Goal: Information Seeking & Learning: Learn about a topic

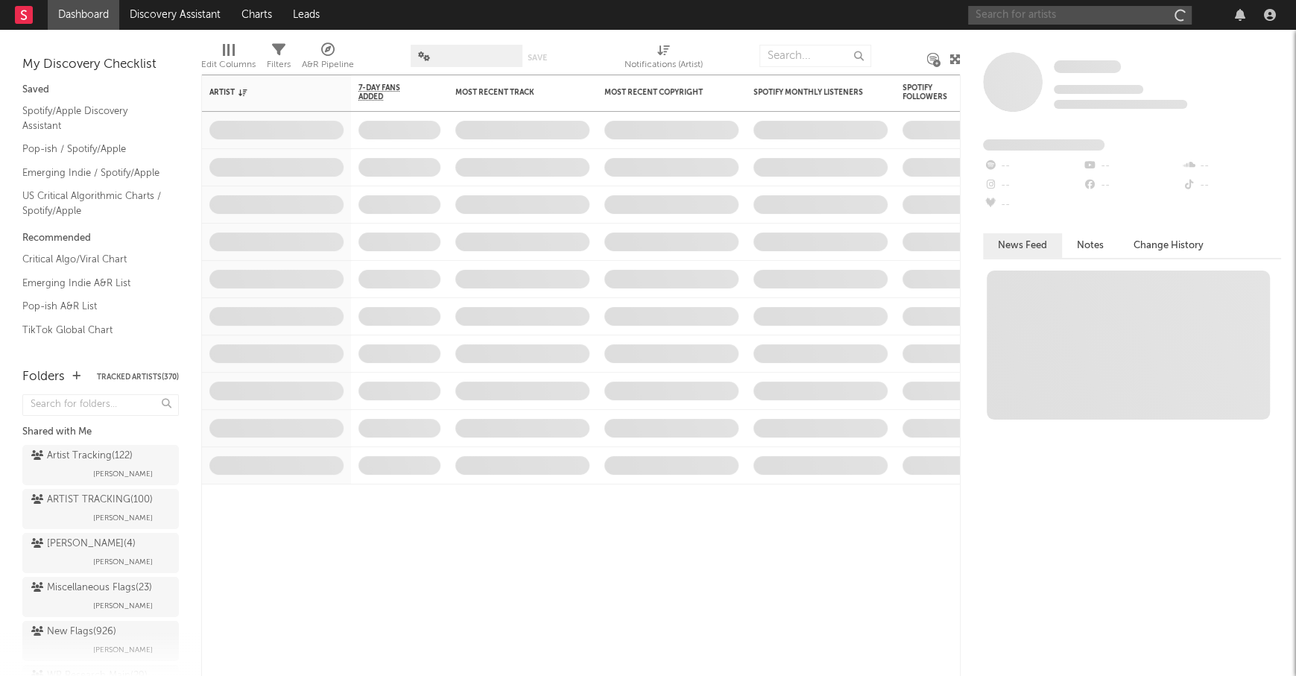
click at [1038, 13] on input "text" at bounding box center [1080, 15] width 224 height 19
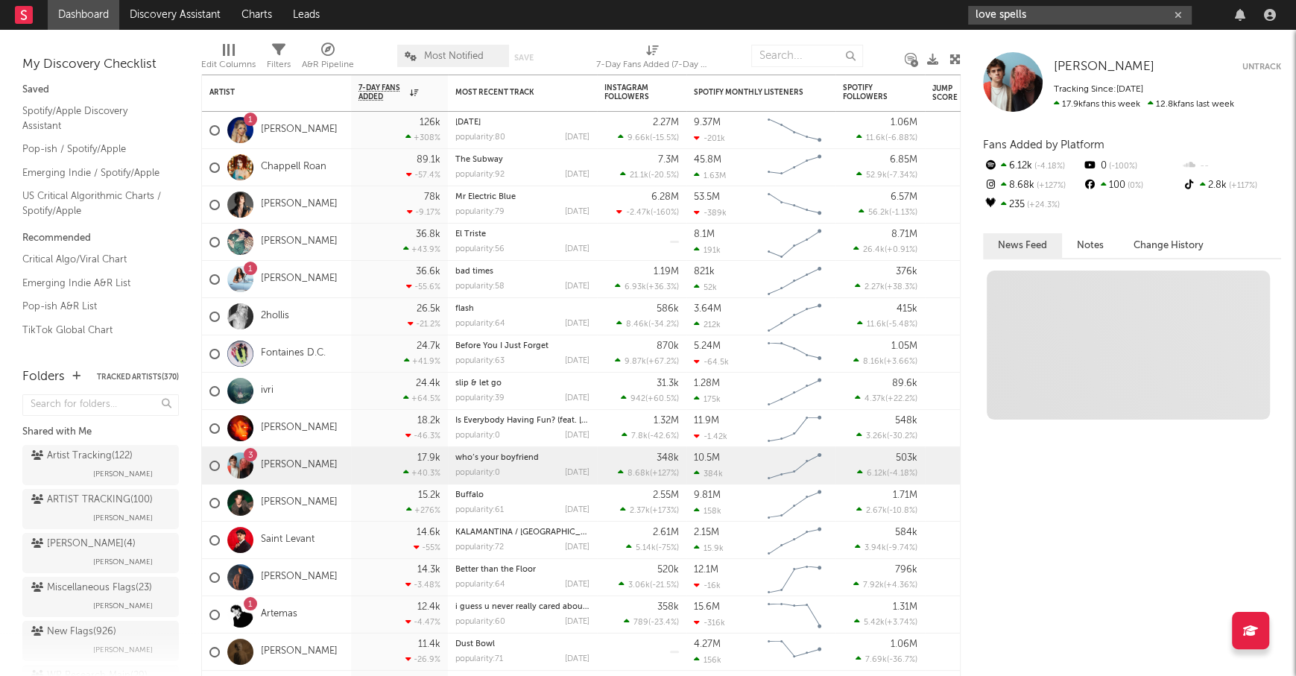
click at [1069, 12] on input "love spells" at bounding box center [1080, 15] width 224 height 19
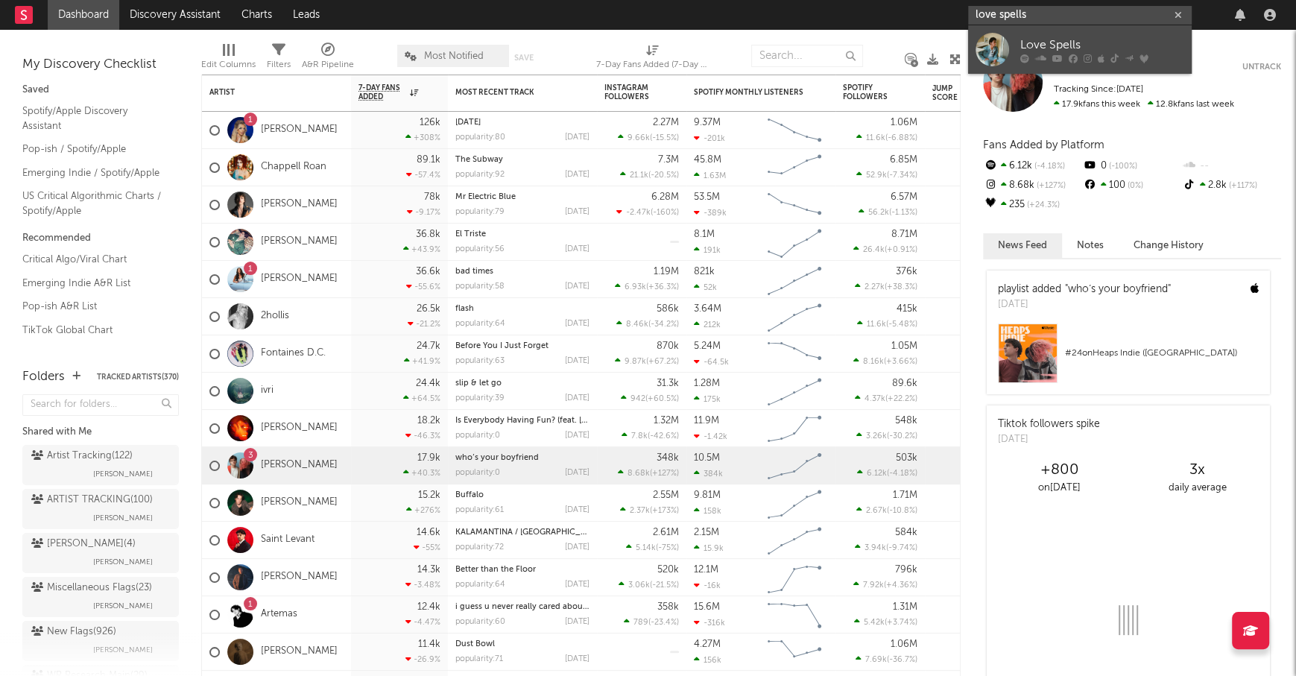
type input "love spells"
click at [1069, 39] on div "Love Spells" at bounding box center [1102, 45] width 164 height 18
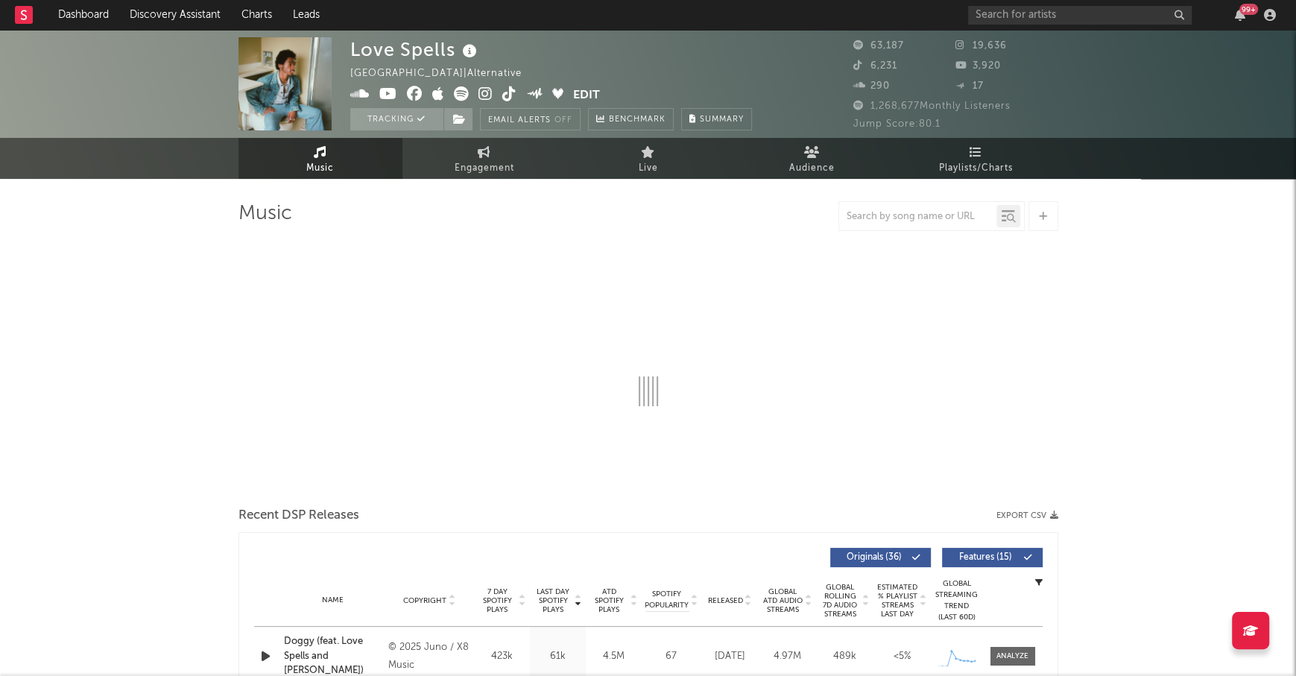
select select "6m"
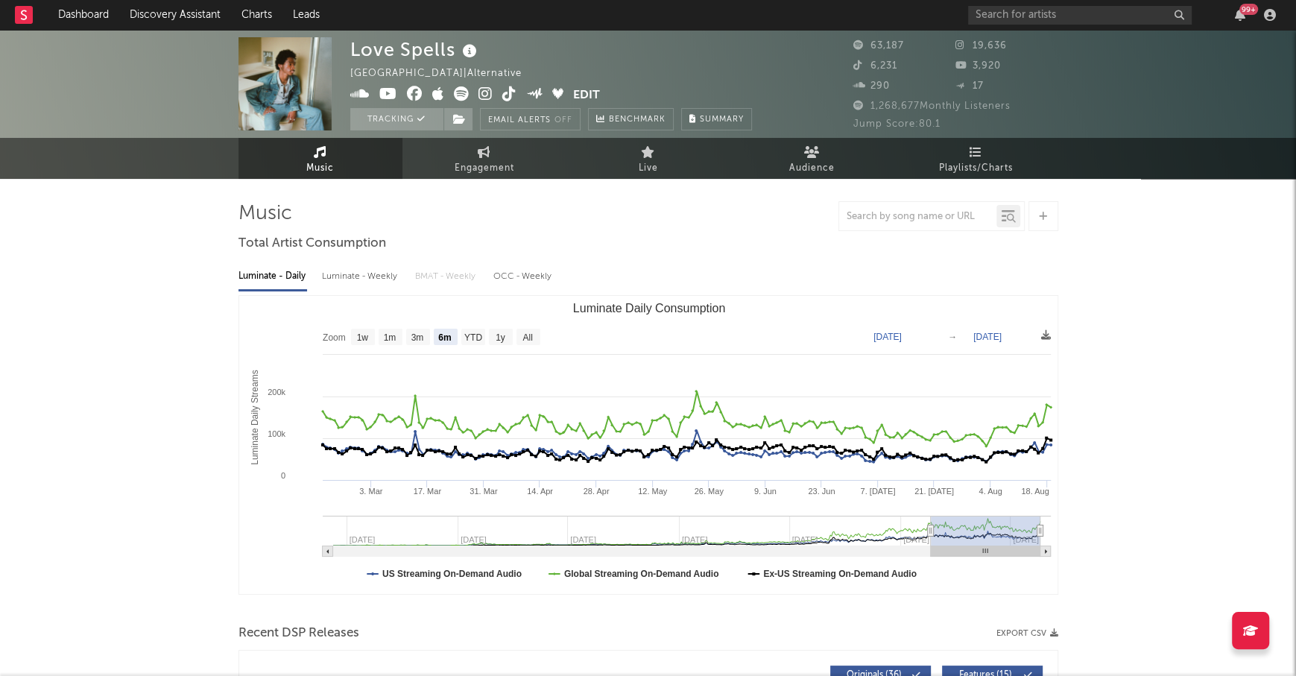
click at [483, 92] on icon at bounding box center [486, 93] width 14 height 15
